Goal: Information Seeking & Learning: Learn about a topic

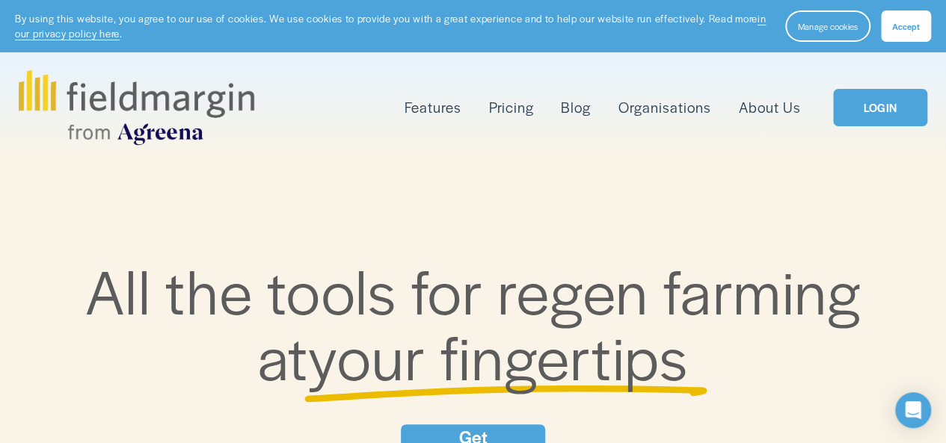
click at [844, 173] on div "All the tools for regen farming at your fingertips Get Started" at bounding box center [473, 366] width 946 height 405
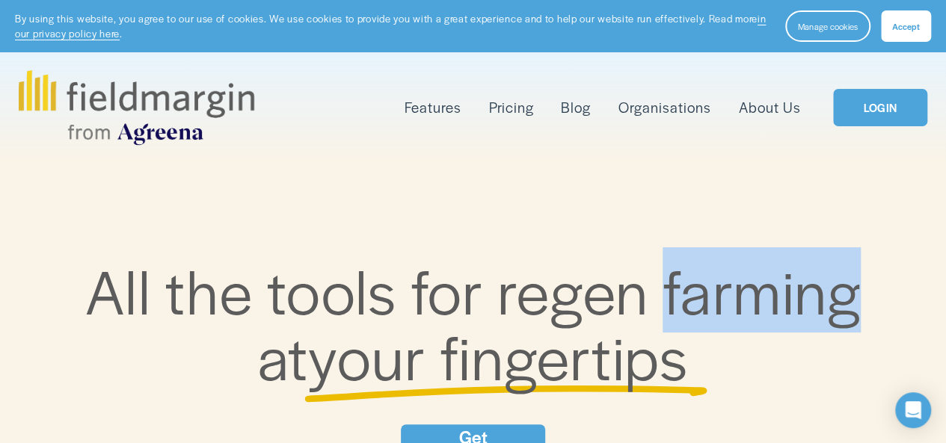
click at [844, 173] on div "All the tools for regen farming at your fingertips Get Started" at bounding box center [473, 366] width 946 height 405
